Goal: Information Seeking & Learning: Learn about a topic

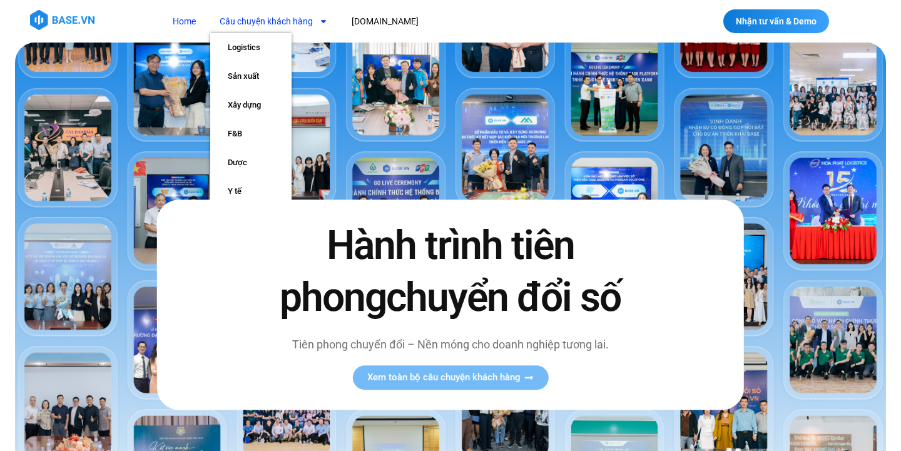
click at [305, 28] on link "Câu chuyện khách hàng" at bounding box center [273, 21] width 127 height 23
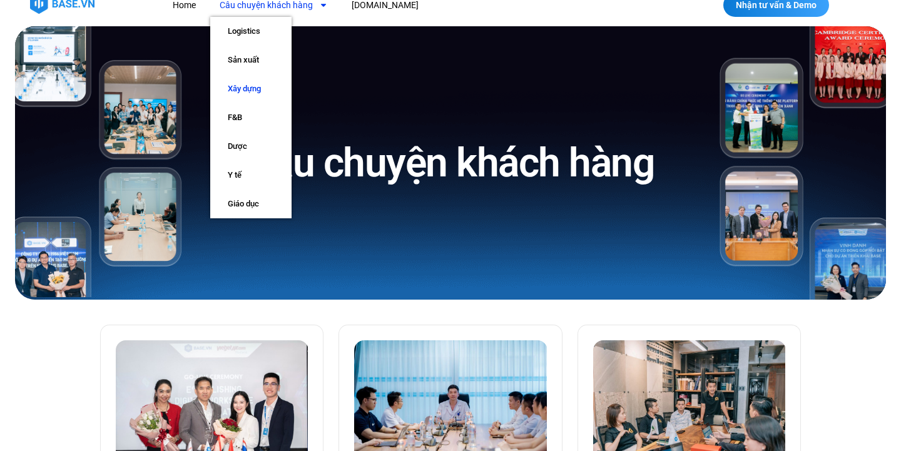
scroll to position [6, 0]
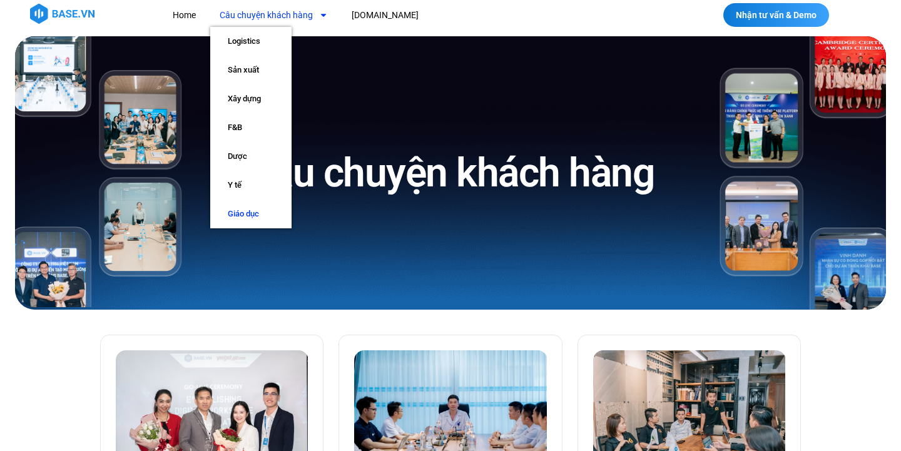
click at [258, 210] on link "Giáo dục" at bounding box center [250, 214] width 81 height 29
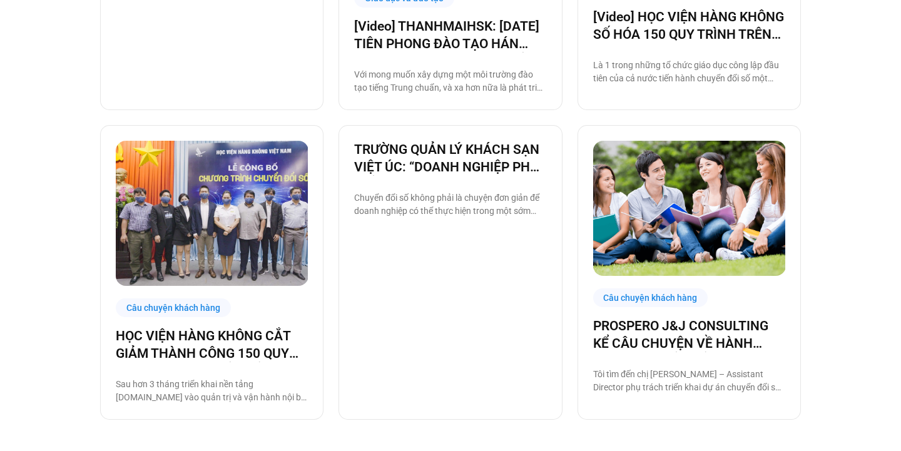
scroll to position [1148, 0]
